Goal: Book appointment/travel/reservation

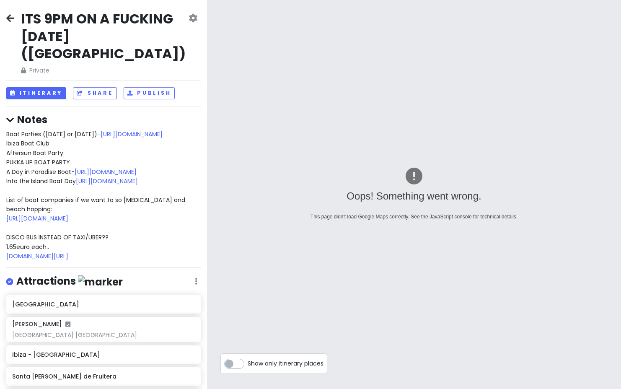
click at [10, 16] on icon at bounding box center [10, 18] width 8 height 7
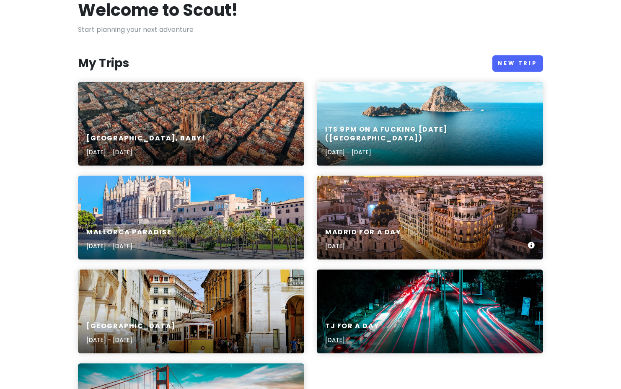
scroll to position [54, 0]
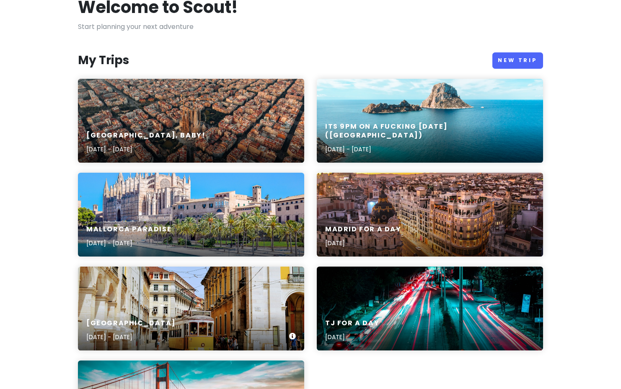
click at [186, 311] on div "[GEOGRAPHIC_DATA] [DATE] - [DATE]" at bounding box center [191, 331] width 226 height 40
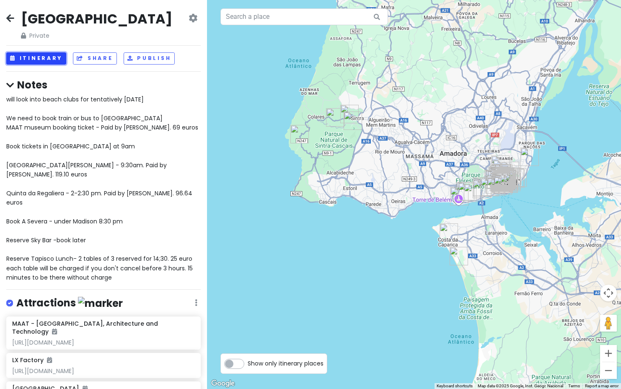
click at [40, 56] on button "Itinerary" at bounding box center [36, 58] width 60 height 12
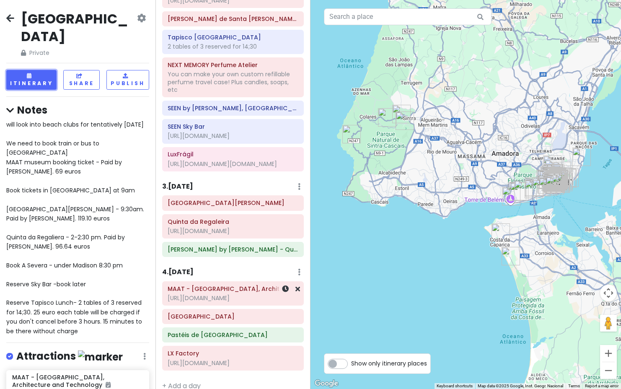
scroll to position [403, 0]
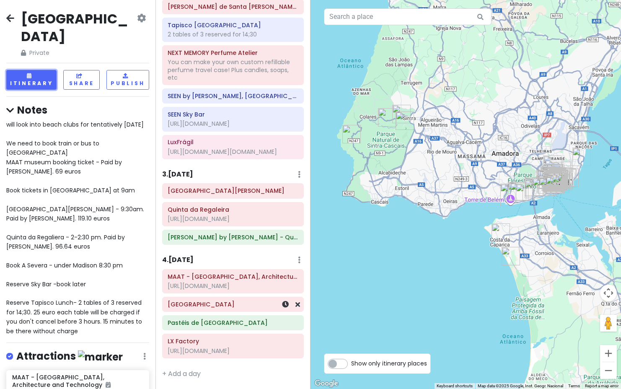
click at [213, 299] on div "[GEOGRAPHIC_DATA]" at bounding box center [233, 304] width 130 height 12
